Goal: Navigation & Orientation: Find specific page/section

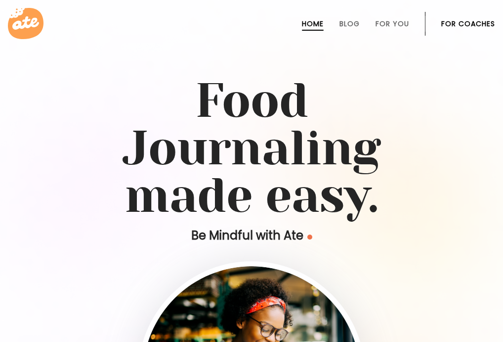
click at [463, 23] on link "For Coaches" at bounding box center [469, 24] width 54 height 8
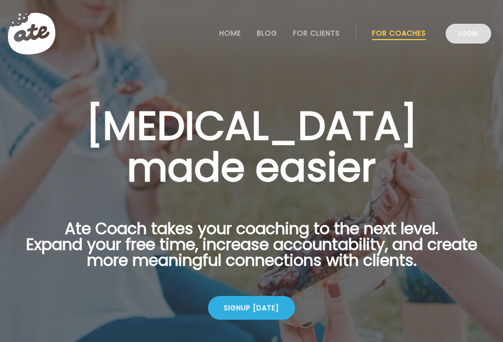
click at [457, 28] on link "Login" at bounding box center [468, 34] width 45 height 20
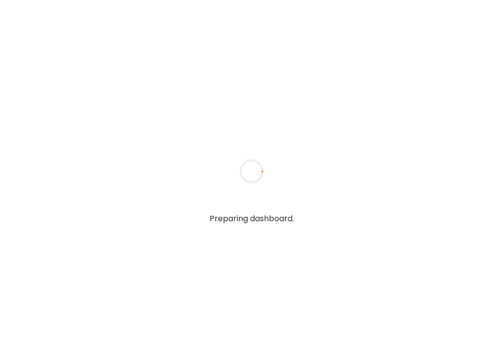
type input "*****"
type input "**********"
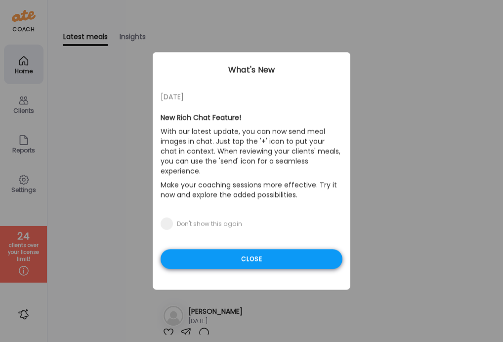
type input "**********"
click at [208, 249] on div "Close" at bounding box center [252, 259] width 182 height 20
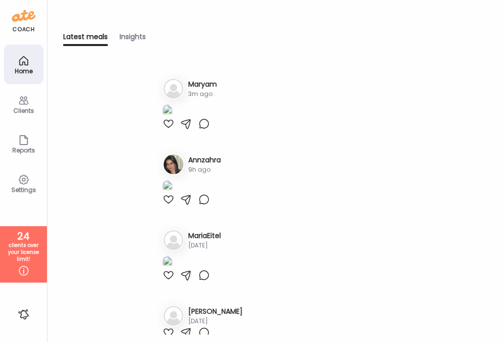
click at [173, 86] on img at bounding box center [174, 89] width 20 height 20
click at [229, 86] on div "Ma Maryam 3m ago" at bounding box center [275, 89] width 225 height 22
click at [171, 85] on img at bounding box center [174, 89] width 20 height 20
click at [30, 104] on div "Clients" at bounding box center [24, 104] width 40 height 40
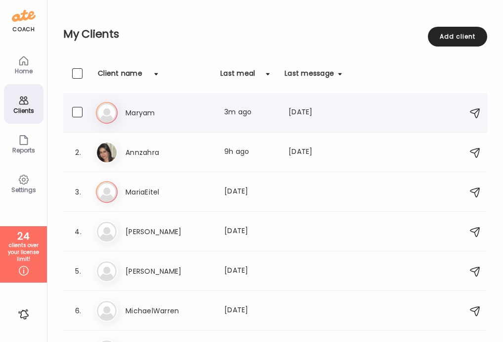
click at [162, 107] on h3 "Maryam" at bounding box center [169, 113] width 87 height 12
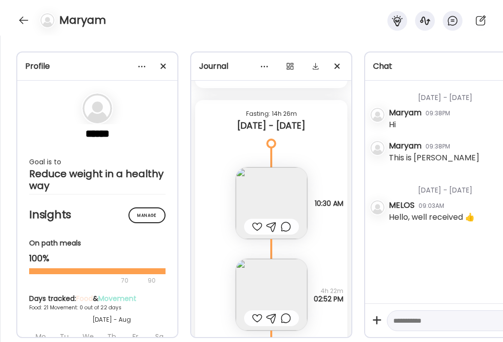
scroll to position [9084, 0]
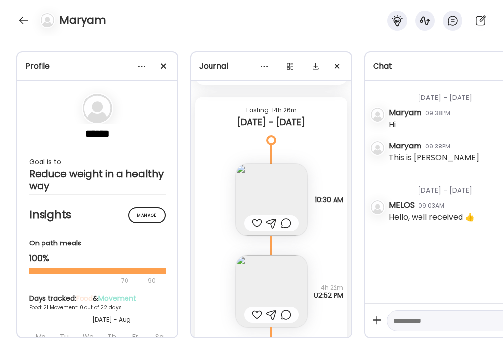
click at [267, 204] on img at bounding box center [272, 200] width 72 height 72
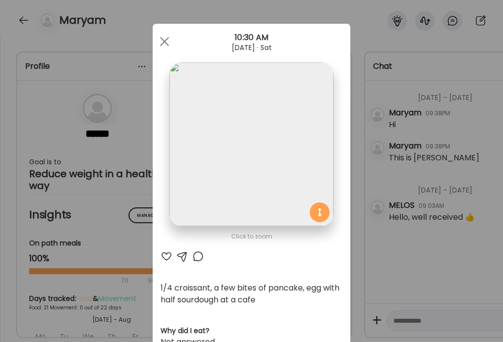
click at [119, 189] on div "Ate Coach Dashboard Wahoo! It’s official Take a moment to set up your Coach Pro…" at bounding box center [251, 171] width 503 height 342
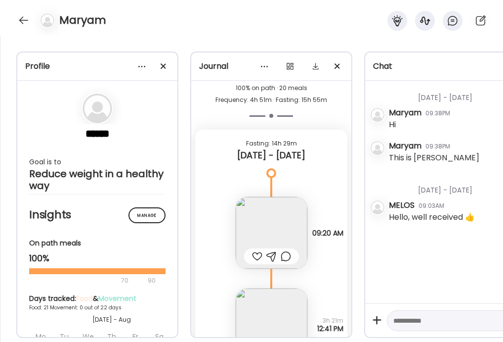
scroll to position [9919, 0]
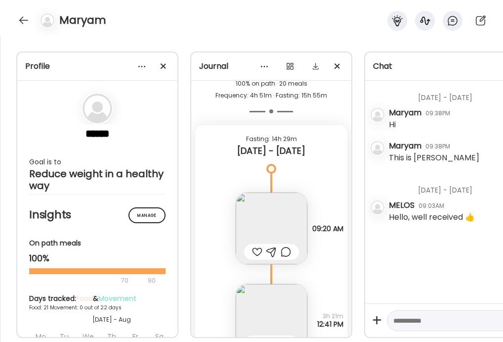
click at [259, 239] on img at bounding box center [272, 228] width 72 height 72
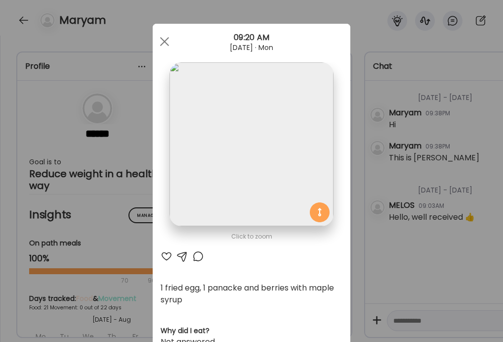
click at [115, 212] on div "Ate Coach Dashboard Wahoo! It’s official Take a moment to set up your Coach Pro…" at bounding box center [251, 171] width 503 height 342
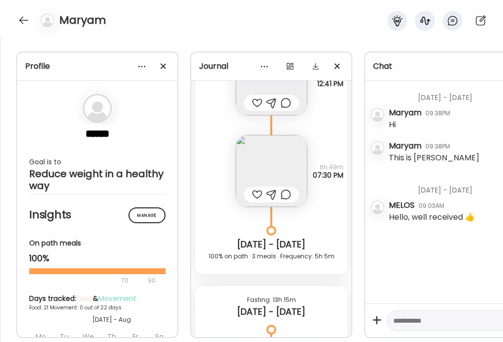
scroll to position [10160, 0]
click at [263, 162] on img at bounding box center [272, 170] width 72 height 72
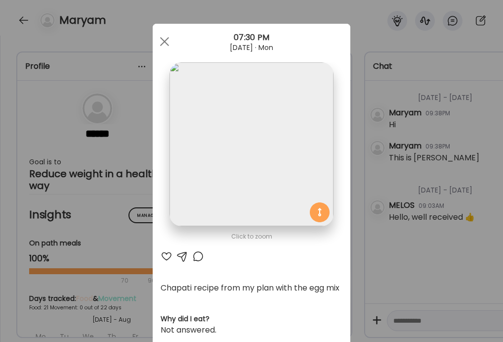
click at [100, 125] on div "Ate Coach Dashboard Wahoo! It’s official Take a moment to set up your Coach Pro…" at bounding box center [251, 171] width 503 height 342
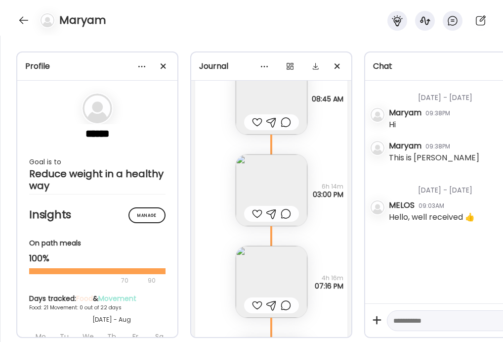
scroll to position [10451, 0]
click at [256, 176] on img at bounding box center [272, 188] width 72 height 72
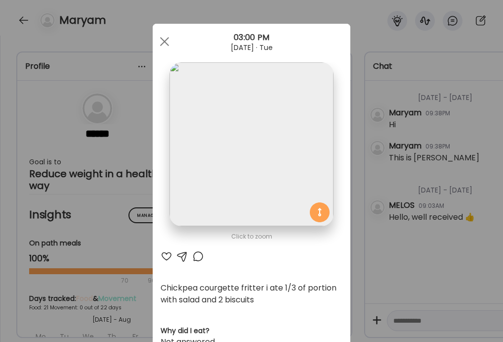
click at [129, 179] on div "Ate Coach Dashboard Wahoo! It’s official Take a moment to set up your Coach Pro…" at bounding box center [251, 171] width 503 height 342
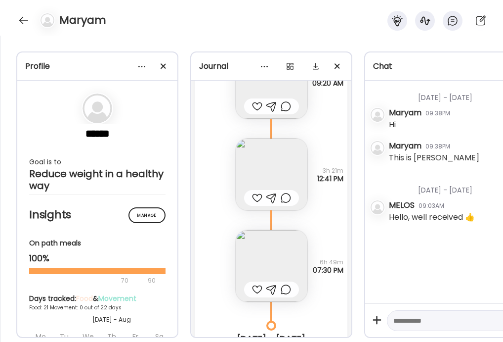
scroll to position [10063, 0]
click at [251, 179] on img at bounding box center [272, 175] width 72 height 72
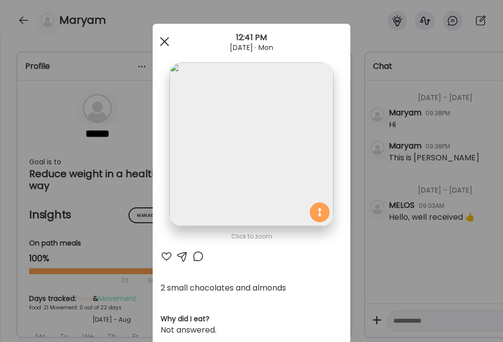
click at [167, 37] on span at bounding box center [164, 41] width 9 height 9
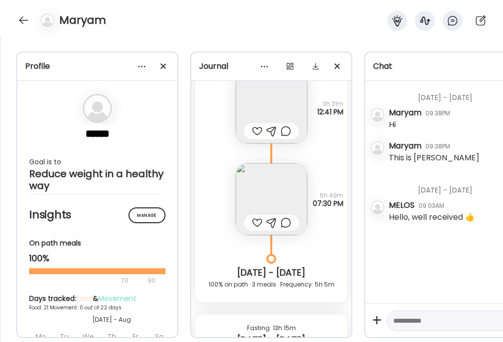
scroll to position [10130, 0]
click at [273, 189] on img at bounding box center [272, 200] width 72 height 72
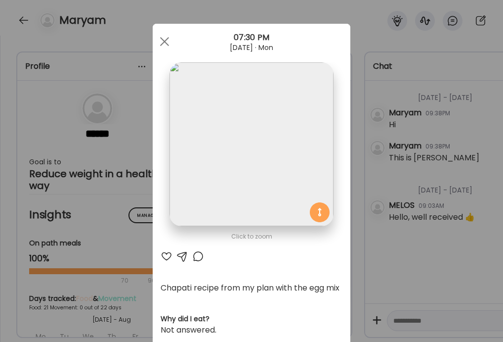
click at [91, 141] on div "Ate Coach Dashboard Wahoo! It’s official Take a moment to set up your Coach Pro…" at bounding box center [251, 171] width 503 height 342
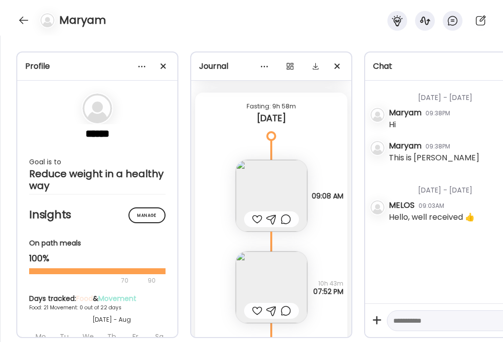
scroll to position [13178, 0]
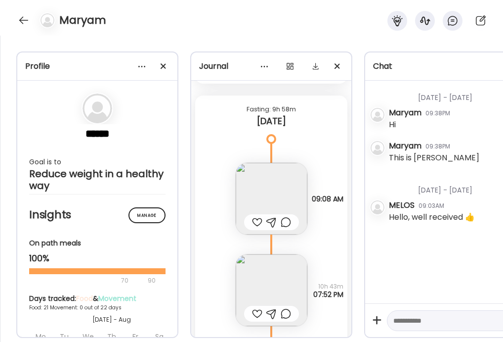
click at [273, 188] on img at bounding box center [272, 199] width 72 height 72
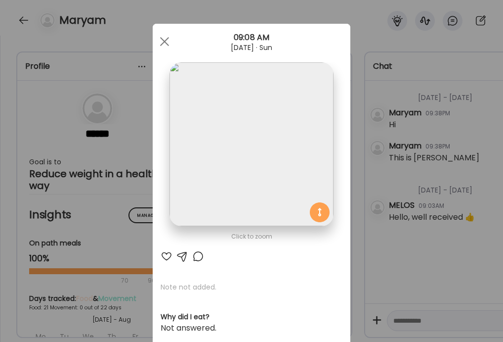
click at [112, 127] on div "Ate Coach Dashboard Wahoo! It’s official Take a moment to set up your Coach Pro…" at bounding box center [251, 171] width 503 height 342
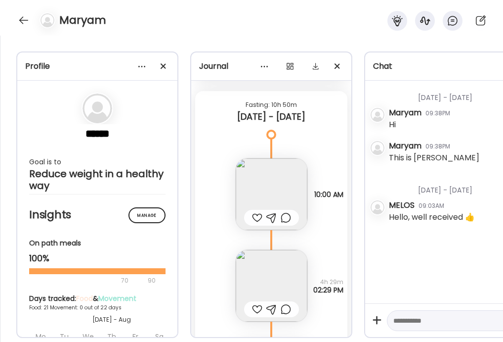
scroll to position [12521, 0]
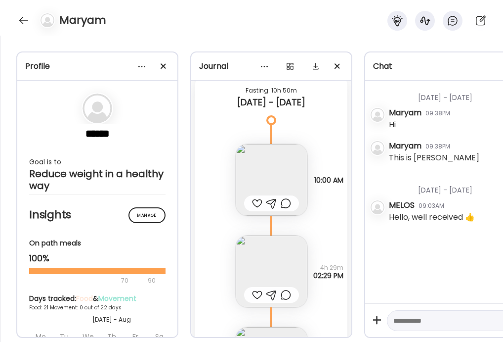
click at [261, 169] on img at bounding box center [272, 180] width 72 height 72
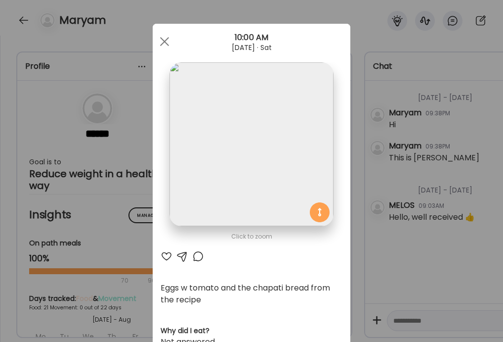
click at [73, 147] on div "Ate Coach Dashboard Wahoo! It’s official Take a moment to set up your Coach Pro…" at bounding box center [251, 171] width 503 height 342
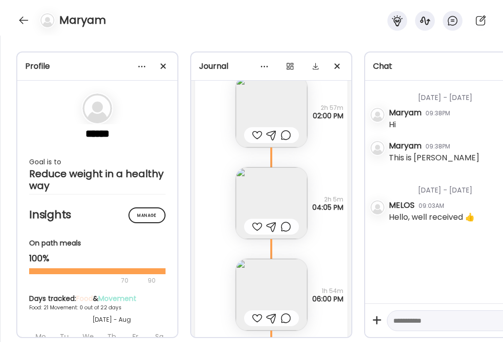
scroll to position [12096, 0]
click at [162, 67] on span at bounding box center [163, 65] width 5 height 5
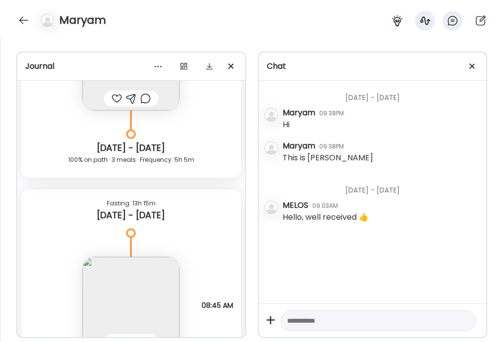
scroll to position [14312, 0]
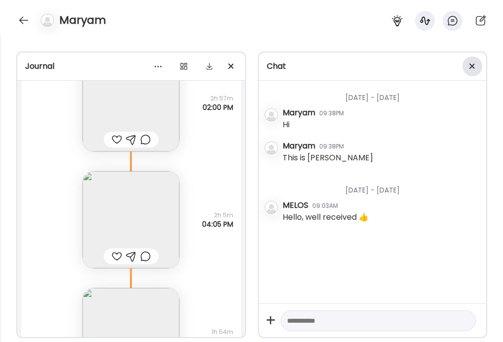
click at [475, 67] on div at bounding box center [473, 66] width 20 height 20
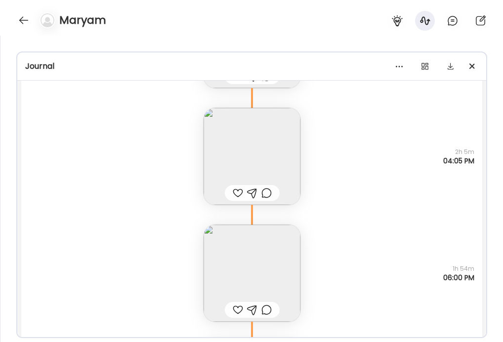
scroll to position [14385, 0]
